Goal: Information Seeking & Learning: Learn about a topic

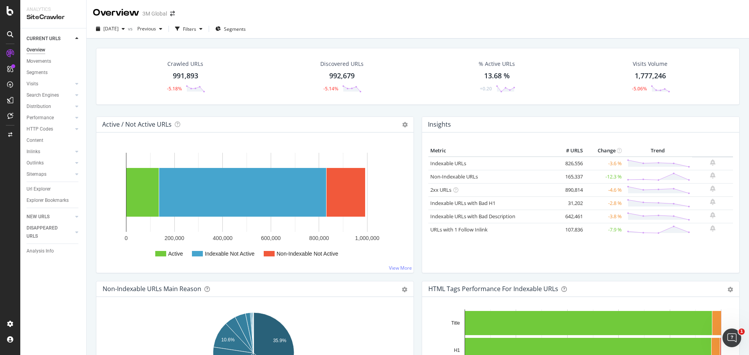
drag, startPoint x: 39, startPoint y: 190, endPoint x: 693, endPoint y: 24, distance: 674.0
click at [39, 190] on div "Url Explorer" at bounding box center [39, 189] width 24 height 8
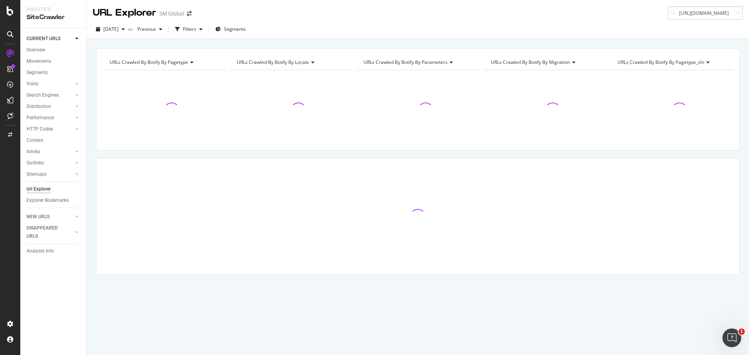
scroll to position [0, 53]
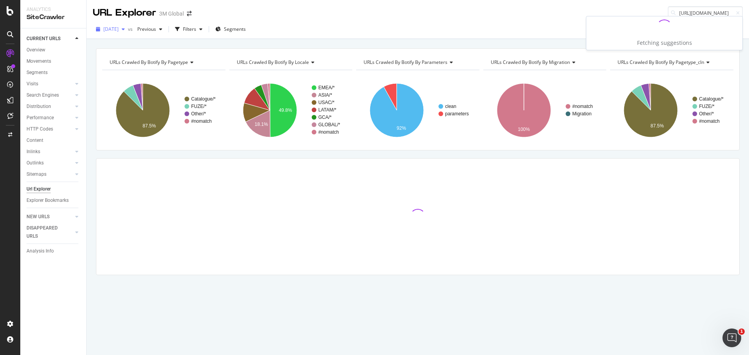
type input "[URL][DOMAIN_NAME]"
click at [119, 26] on span "[DATE]" at bounding box center [110, 29] width 15 height 7
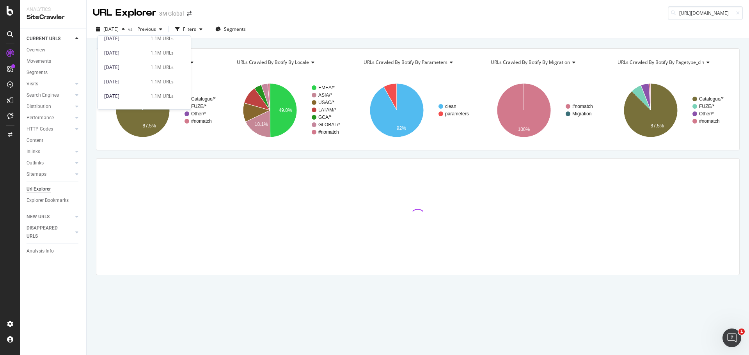
scroll to position [273, 0]
click at [135, 87] on div "[DATE]" at bounding box center [125, 85] width 42 height 7
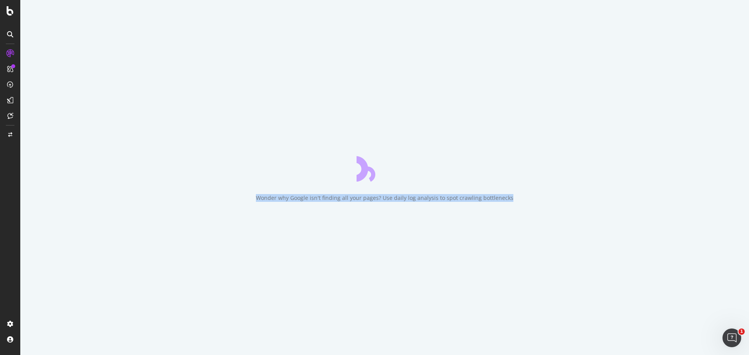
drag, startPoint x: 382, startPoint y: 199, endPoint x: 544, endPoint y: 201, distance: 161.5
click at [544, 201] on div "Wonder why Google isn't finding all your pages? Use daily log analysis to spot …" at bounding box center [384, 177] width 729 height 355
click at [568, 64] on div "Wonder why Google isn't finding all your pages? Use daily log analysis to spot …" at bounding box center [384, 177] width 729 height 355
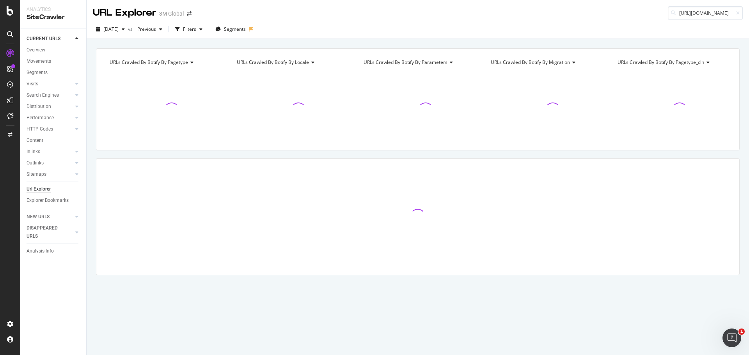
scroll to position [0, 53]
type input "[URL][DOMAIN_NAME]"
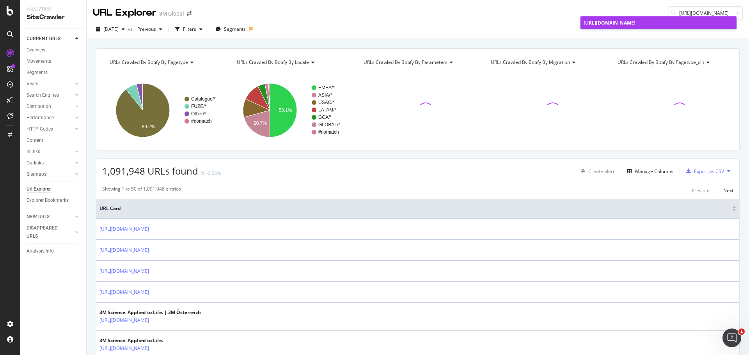
scroll to position [0, 0]
click at [635, 26] on span "[URL][DOMAIN_NAME]" at bounding box center [610, 23] width 52 height 7
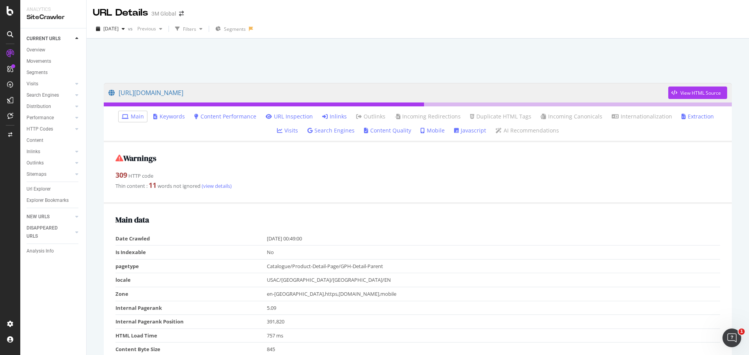
click at [454, 131] on link "Javascript" at bounding box center [470, 131] width 32 height 8
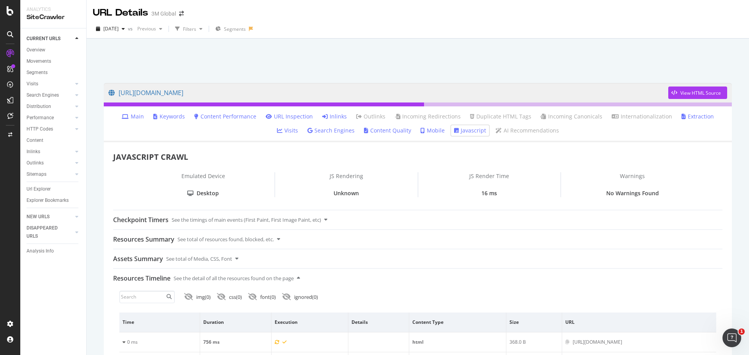
click at [681, 117] on link "Extraction" at bounding box center [697, 117] width 32 height 8
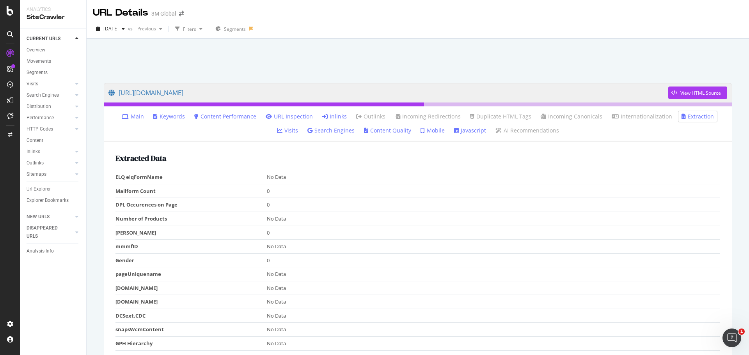
click at [280, 116] on link "URL Inspection" at bounding box center [289, 117] width 47 height 8
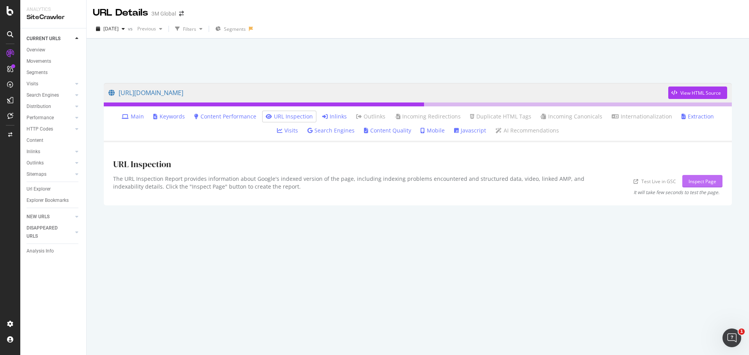
click at [711, 183] on div "Inspect Page" at bounding box center [703, 181] width 28 height 7
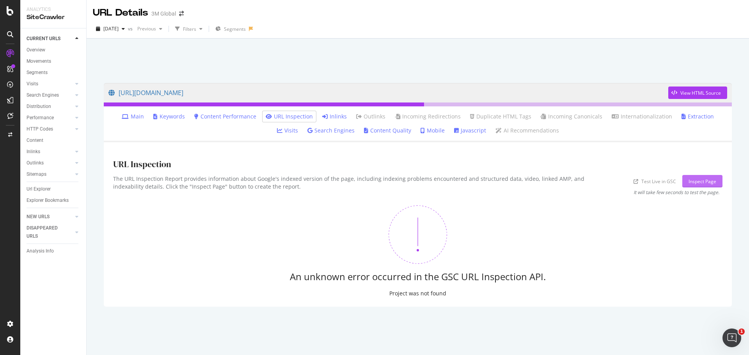
click at [693, 182] on div "Inspect Page" at bounding box center [703, 181] width 28 height 7
click at [122, 118] on icon at bounding box center [125, 116] width 7 height 5
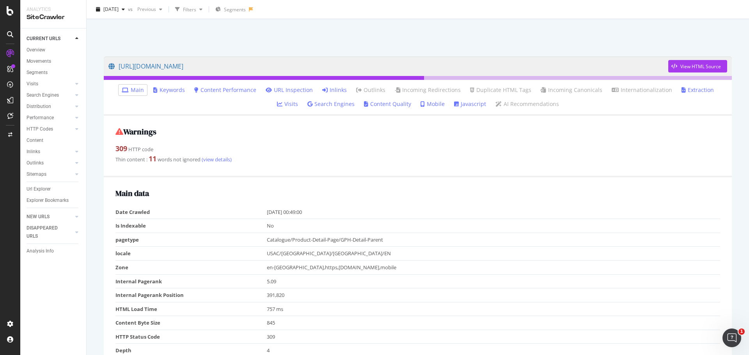
scroll to position [78, 0]
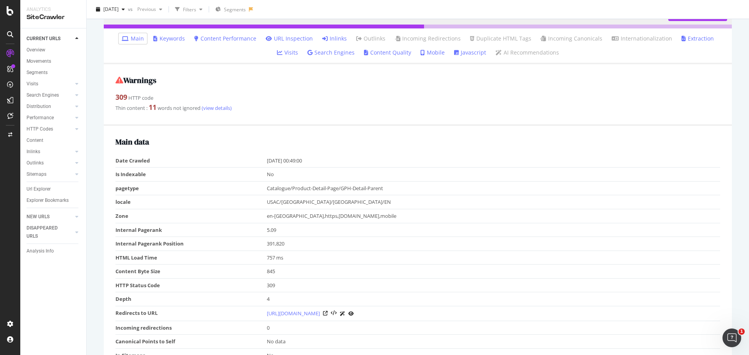
click at [322, 38] on link "Inlinks" at bounding box center [334, 39] width 25 height 8
